Goal: Navigation & Orientation: Find specific page/section

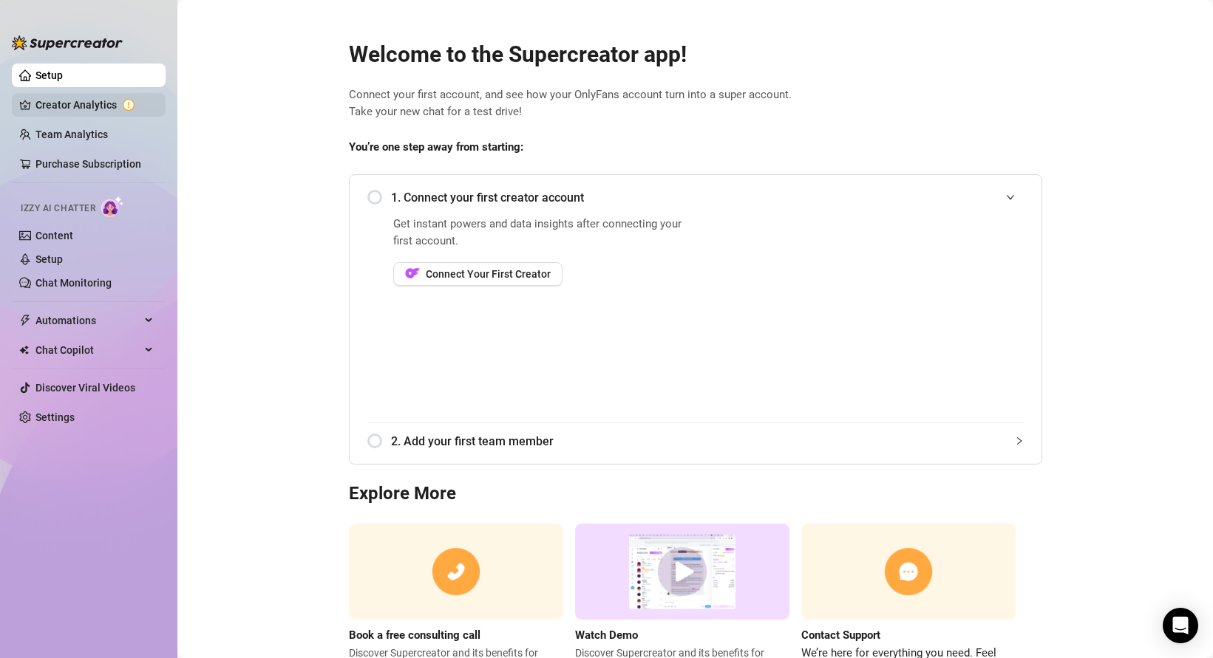
click at [86, 103] on link "Creator Analytics" at bounding box center [94, 105] width 118 height 24
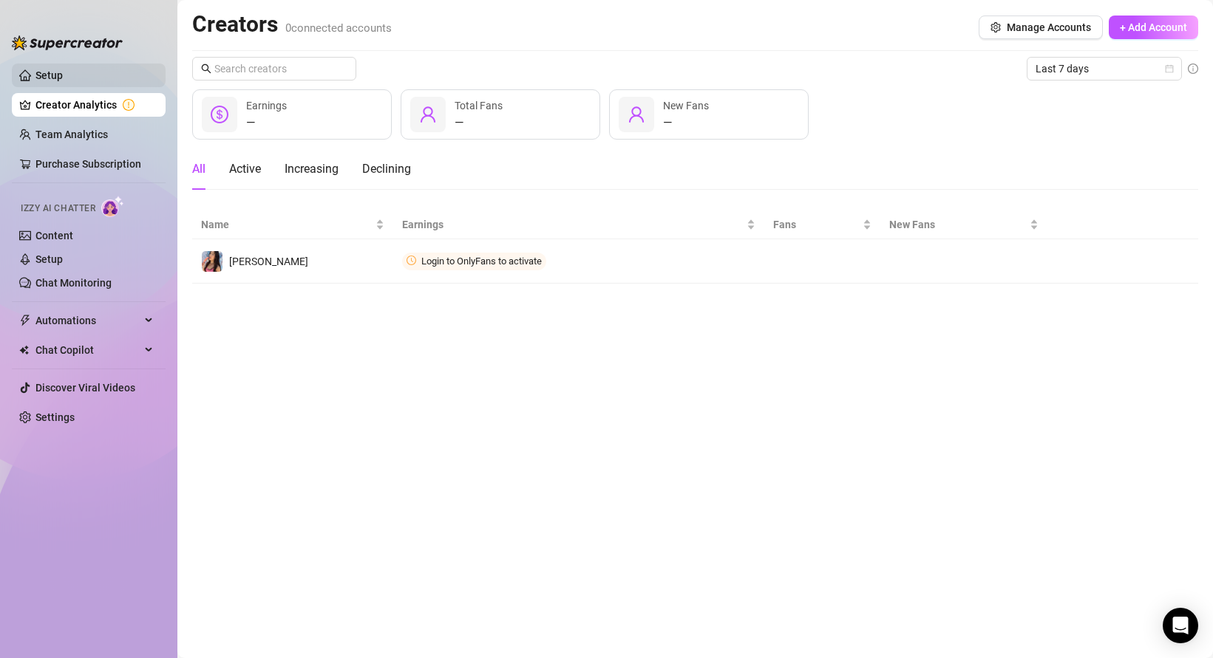
click at [63, 78] on link "Setup" at bounding box center [48, 75] width 27 height 12
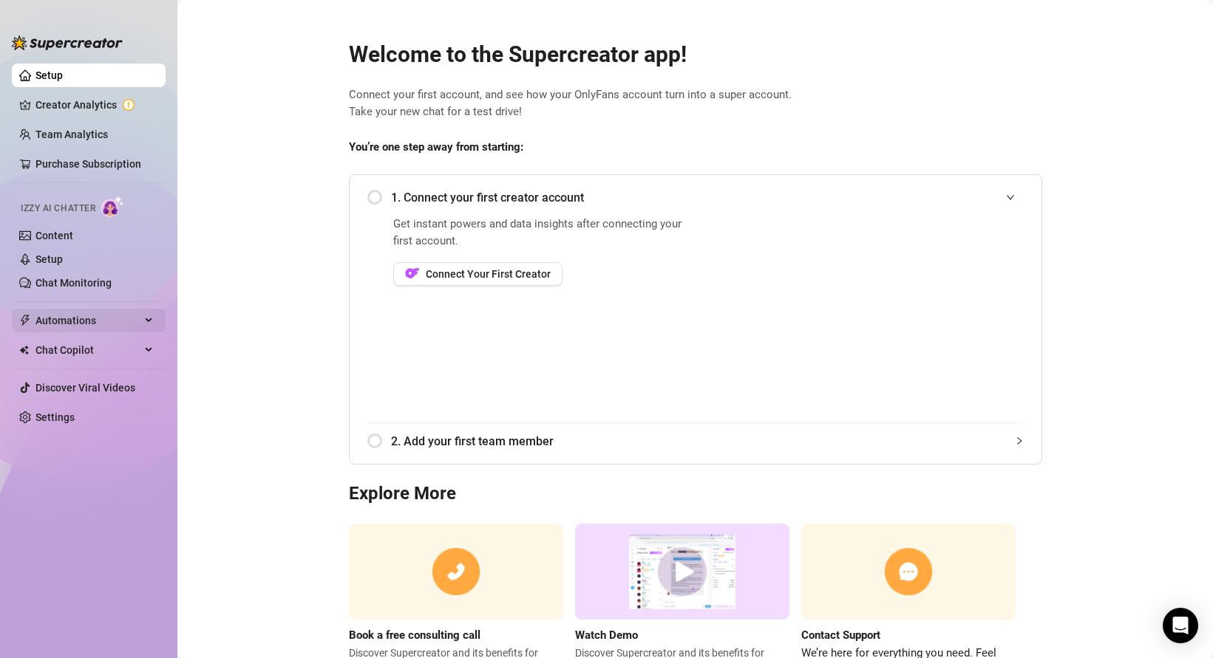
click at [101, 327] on span "Automations" at bounding box center [87, 321] width 105 height 24
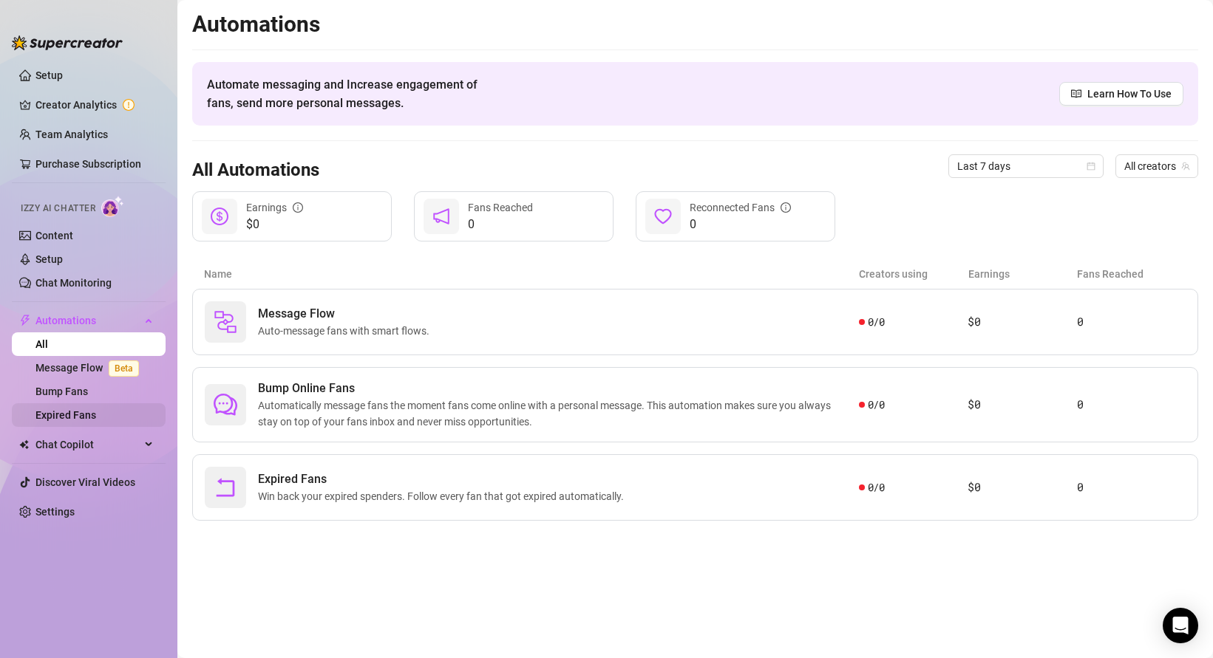
click at [96, 415] on link "Expired Fans" at bounding box center [65, 415] width 61 height 12
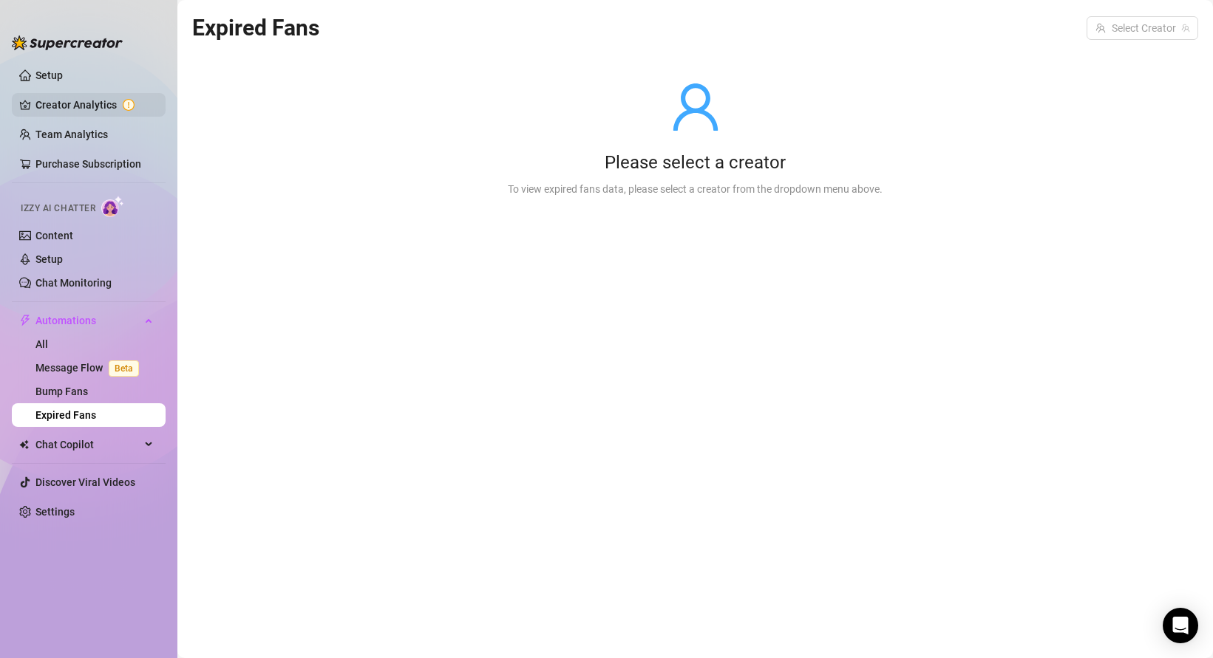
click at [111, 103] on link "Creator Analytics" at bounding box center [94, 105] width 118 height 24
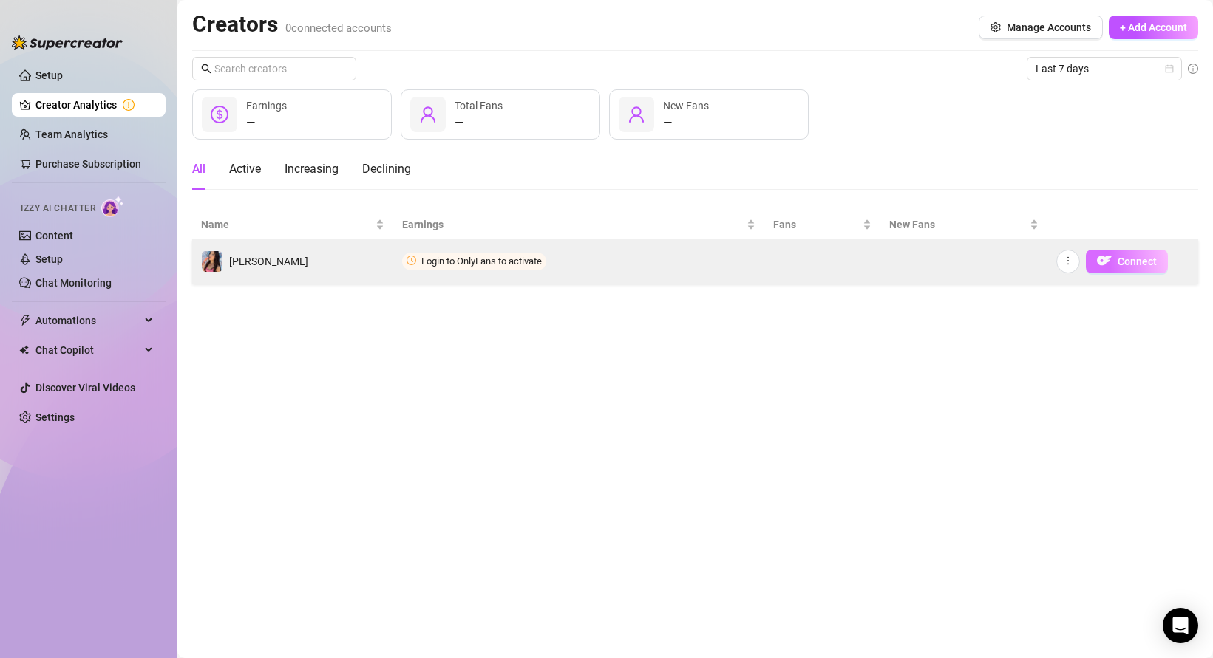
click at [1127, 261] on span "Connect" at bounding box center [1136, 262] width 39 height 12
